Goal: Task Accomplishment & Management: Use online tool/utility

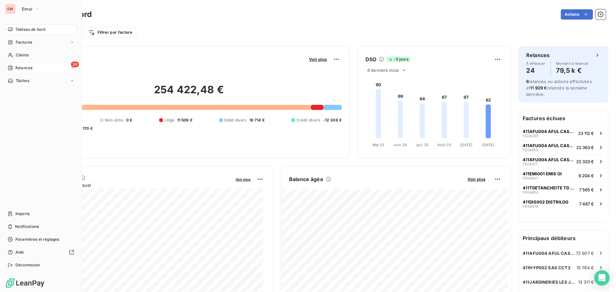
click at [24, 69] on span "Relances" at bounding box center [23, 68] width 17 height 6
click at [14, 80] on div "À effectuer" at bounding box center [45, 81] width 64 height 10
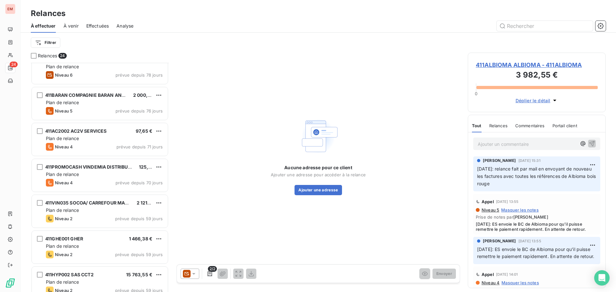
scroll to position [152, 0]
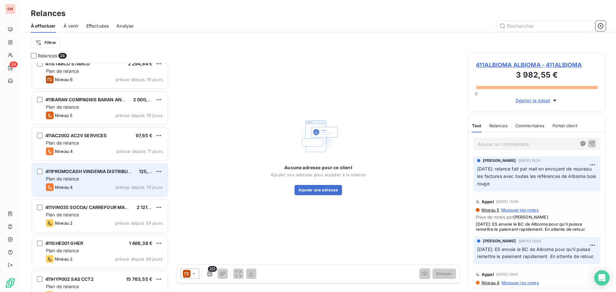
drag, startPoint x: 93, startPoint y: 170, endPoint x: 97, endPoint y: 171, distance: 4.0
click at [93, 170] on span "411PROMOCASH VINDEMIA DISTRIBUTION / PROMOCASH" at bounding box center [109, 171] width 128 height 5
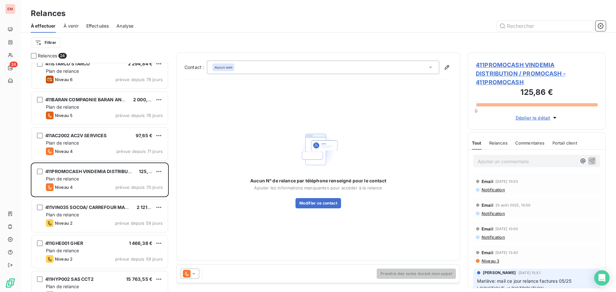
drag, startPoint x: 522, startPoint y: 150, endPoint x: 521, endPoint y: 159, distance: 8.8
click at [521, 159] on div "Ajouter un commentaire ﻿" at bounding box center [536, 161] width 137 height 23
click at [547, 157] on div "08/140/2025: les factures" at bounding box center [527, 161] width 99 height 8
click at [549, 158] on p "08/140/2025: les factures" at bounding box center [527, 161] width 99 height 7
click at [509, 158] on span "08/140/2025: les factures" at bounding box center [506, 160] width 56 height 5
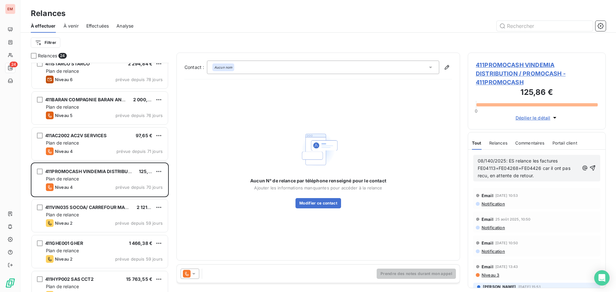
click at [478, 163] on div "08/140/2025: ES relance les factures FE04113+FE04268+FE04426 car il ont pas rec…" at bounding box center [536, 168] width 127 height 27
click at [543, 158] on span "08/140/2025: ES relance les factures FE04113+FE04268+FE04426 car il ont pas reç…" at bounding box center [525, 168] width 94 height 20
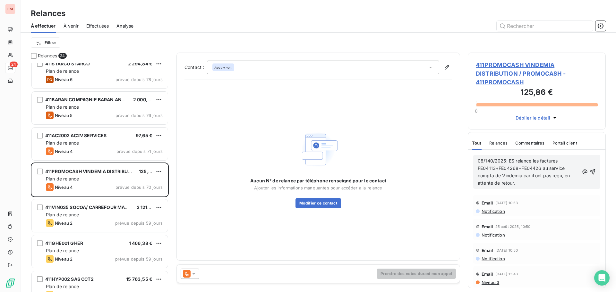
drag, startPoint x: 520, startPoint y: 174, endPoint x: 517, endPoint y: 173, distance: 3.3
click at [517, 173] on p "08/140/2025: ES relance les factures FE04113+FE04268+FE04426 au service compta …" at bounding box center [528, 173] width 101 height 30
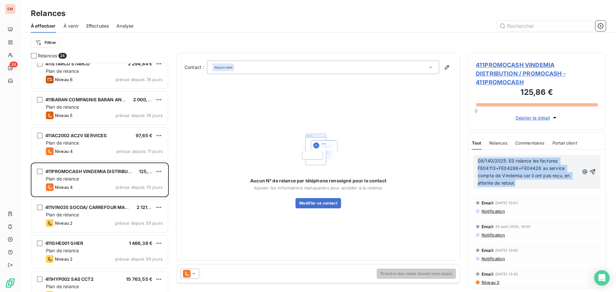
drag, startPoint x: 519, startPoint y: 176, endPoint x: 476, endPoint y: 151, distance: 49.6
click at [476, 155] on div "08/140/2025: ES relance les factures FE04113+FE04268+FE04426 au service compta …" at bounding box center [536, 172] width 127 height 34
click at [491, 158] on span "08/140/2025: ES relance les factures FE04113+FE04268+FE04426 au service compta …" at bounding box center [524, 172] width 93 height 28
click at [490, 158] on span "08/140/2025: ES relance les factures FE04113+FE04268+FE04426 au service compta …" at bounding box center [524, 172] width 93 height 28
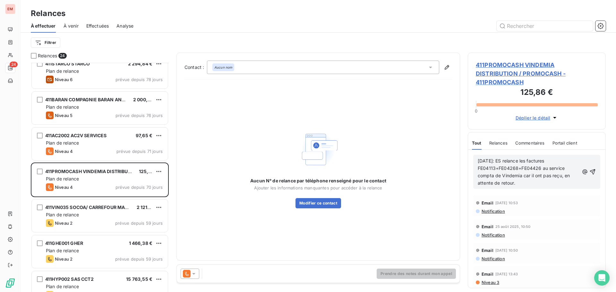
click at [521, 181] on div "[DATE]: ES relance les factures FE04113+FE04268+FE04426 au service compta de Vi…" at bounding box center [536, 172] width 137 height 44
click at [523, 173] on p "[DATE]: ES relance les factures FE04113+FE04268+FE04426 au service compta de Vi…" at bounding box center [528, 173] width 101 height 30
drag, startPoint x: 523, startPoint y: 174, endPoint x: 464, endPoint y: 155, distance: 62.1
click at [464, 155] on div "Relances 24 411ALBIOMA ALBIOMA 3 982,55 € Plan de relance Niveau 6 prévue depui…" at bounding box center [319, 173] width 596 height 240
copy span "[DATE]: ES relance les factures FE04113+FE04268+FE04426 au service compta de Vi…"
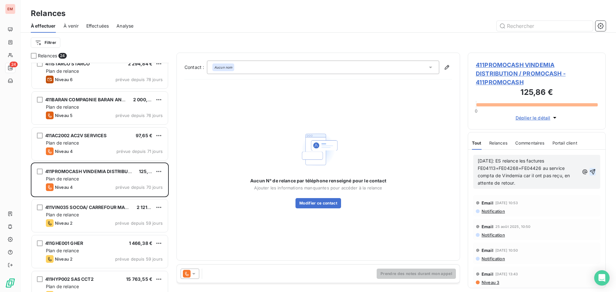
click at [590, 169] on icon "button" at bounding box center [592, 171] width 5 height 5
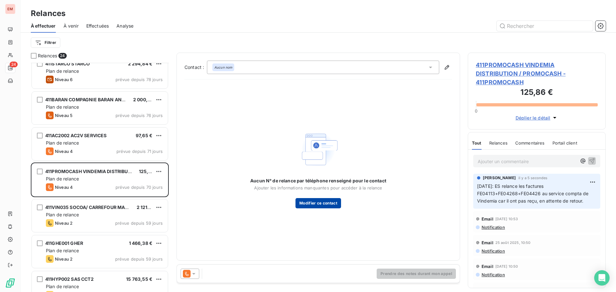
click at [305, 204] on button "Modifier ce contact" at bounding box center [319, 203] width 46 height 10
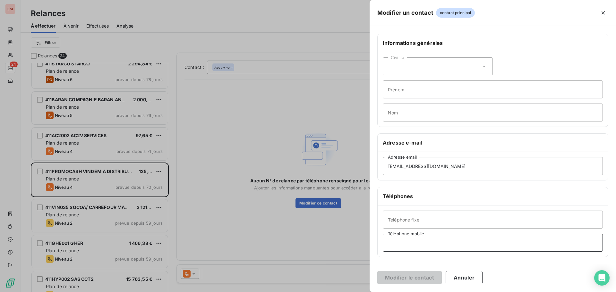
click at [401, 239] on input "Téléphone mobile" at bounding box center [493, 243] width 220 height 18
type input "0692000000"
click at [399, 279] on button "Modifier le contact" at bounding box center [409, 277] width 65 height 13
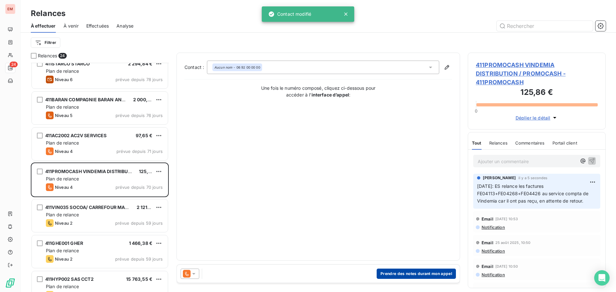
click at [383, 274] on button "Prendre des notes durant mon appel" at bounding box center [416, 274] width 79 height 10
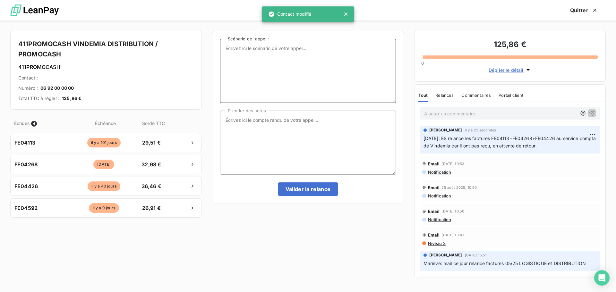
click at [276, 78] on textarea "Scénario de l’appel :" at bounding box center [308, 71] width 176 height 64
drag, startPoint x: 556, startPoint y: 146, endPoint x: 417, endPoint y: 140, distance: 139.4
click at [417, 140] on div "[PERSON_NAME] il y a 23 secondes [DATE]: ES relance les factures FE04113+FE0426…" at bounding box center [510, 140] width 191 height 30
copy span "[DATE]: ES relance les factures FE04113+FE04268+FE04426 au service compta de Vi…"
click at [271, 47] on textarea "Scénario de l’appel :" at bounding box center [308, 71] width 176 height 64
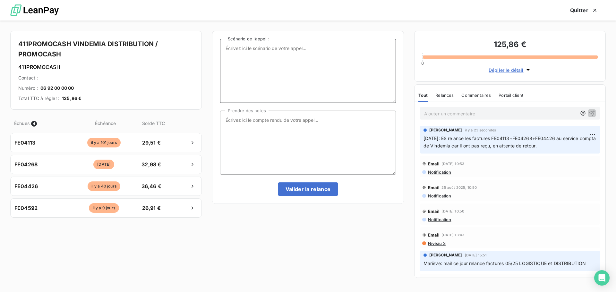
paste textarea "[DATE]: ES relance les factures FE04113+FE04268+FE04426 au service compta de Vi…"
type textarea "[DATE]: ES relance les factures FE04113+FE04268+FE04426 au service compta de Vi…"
click at [255, 127] on textarea "Prendre des notes" at bounding box center [308, 143] width 176 height 64
paste textarea "[DATE]: ES relance les factures FE04113+FE04268+FE04426 au service compta de Vi…"
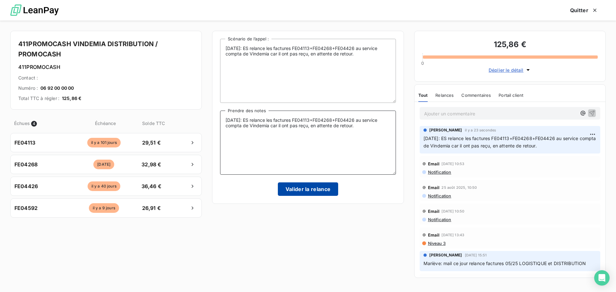
type textarea "[DATE]: ES relance les factures FE04113+FE04268+FE04426 au service compta de Vi…"
click at [319, 190] on button "Valider la relance" at bounding box center [308, 189] width 61 height 13
